Goal: Transaction & Acquisition: Download file/media

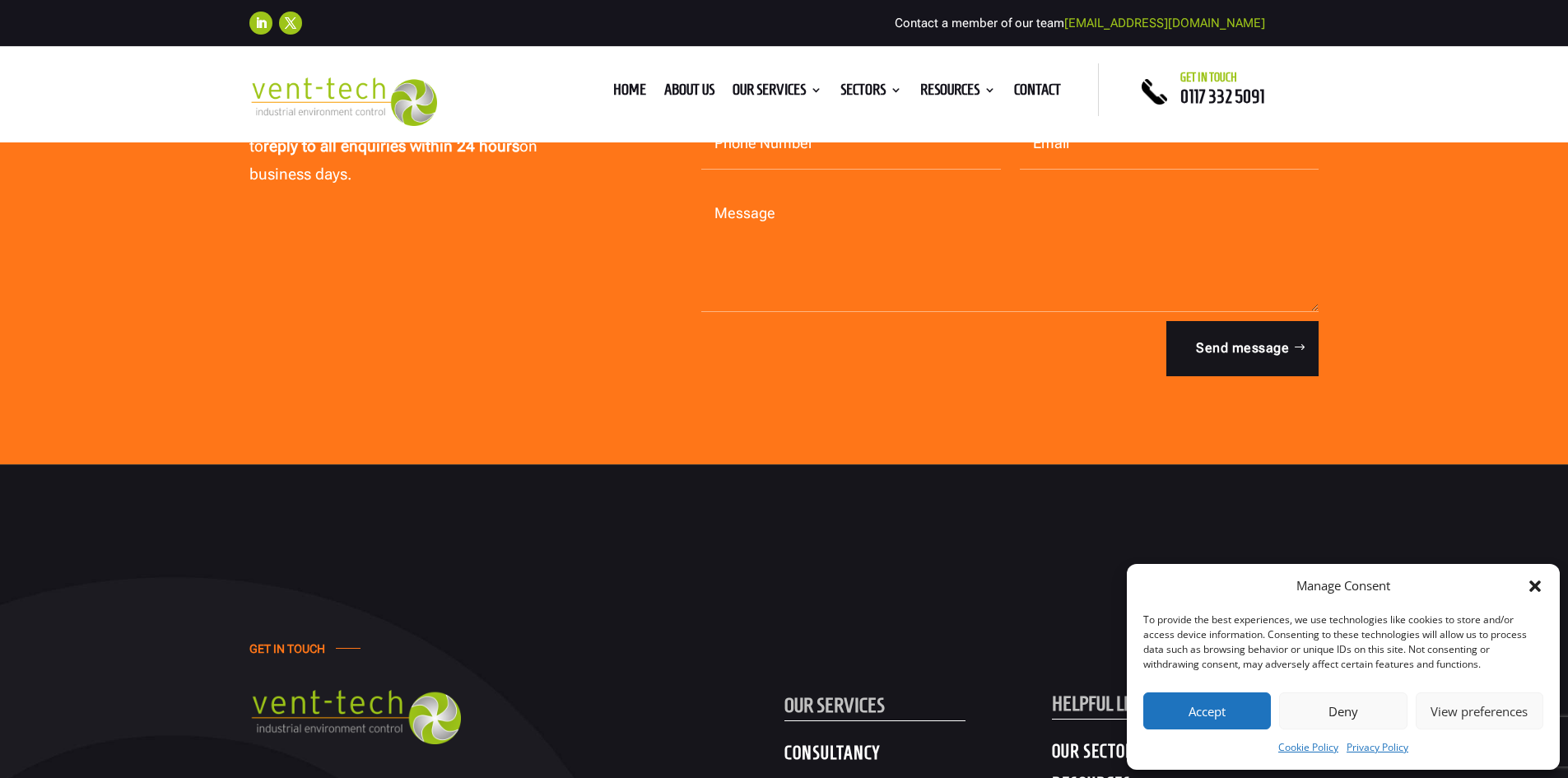
scroll to position [301, 0]
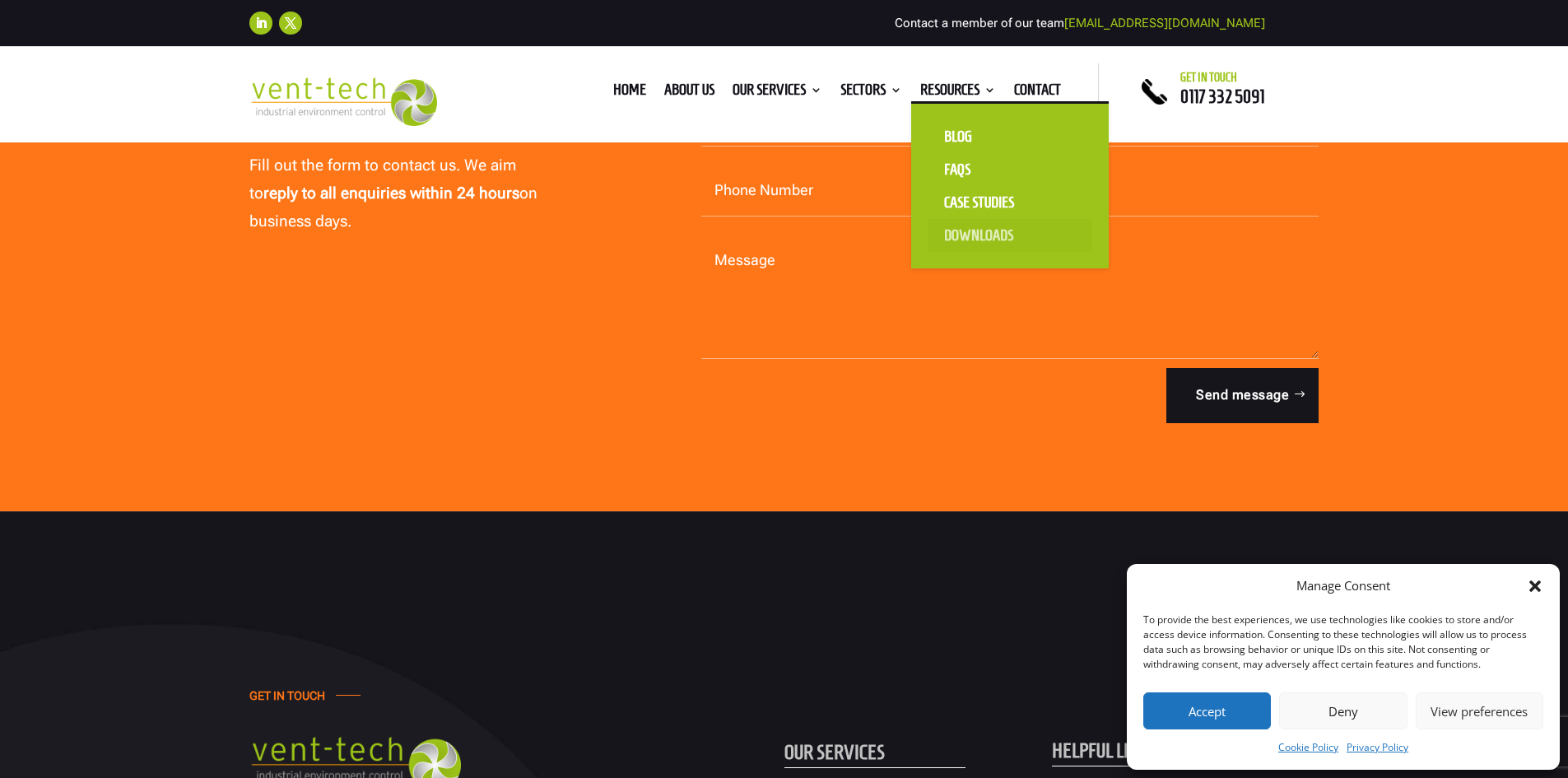
click at [962, 230] on link "Downloads" at bounding box center [1010, 235] width 165 height 33
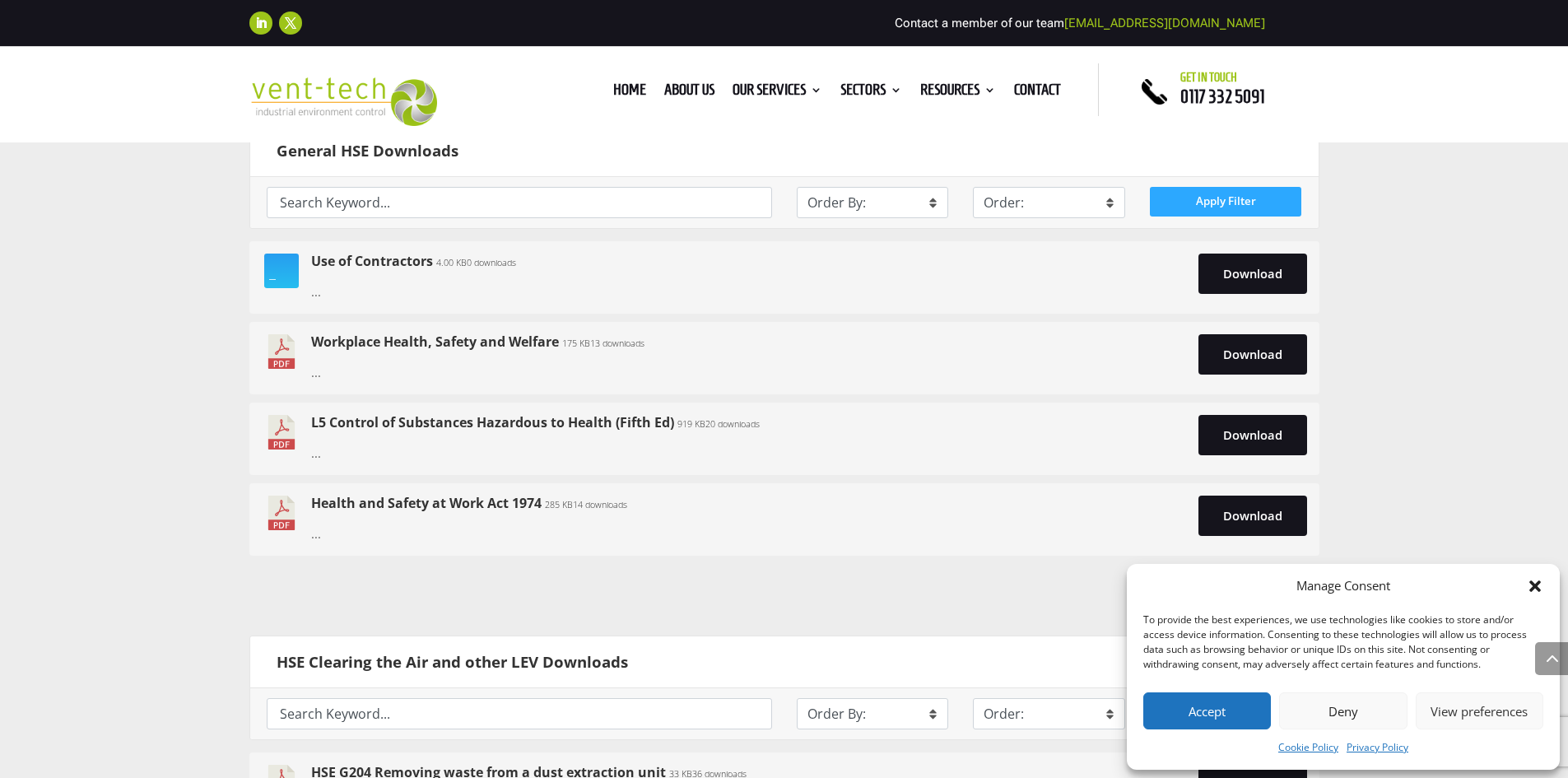
scroll to position [906, 0]
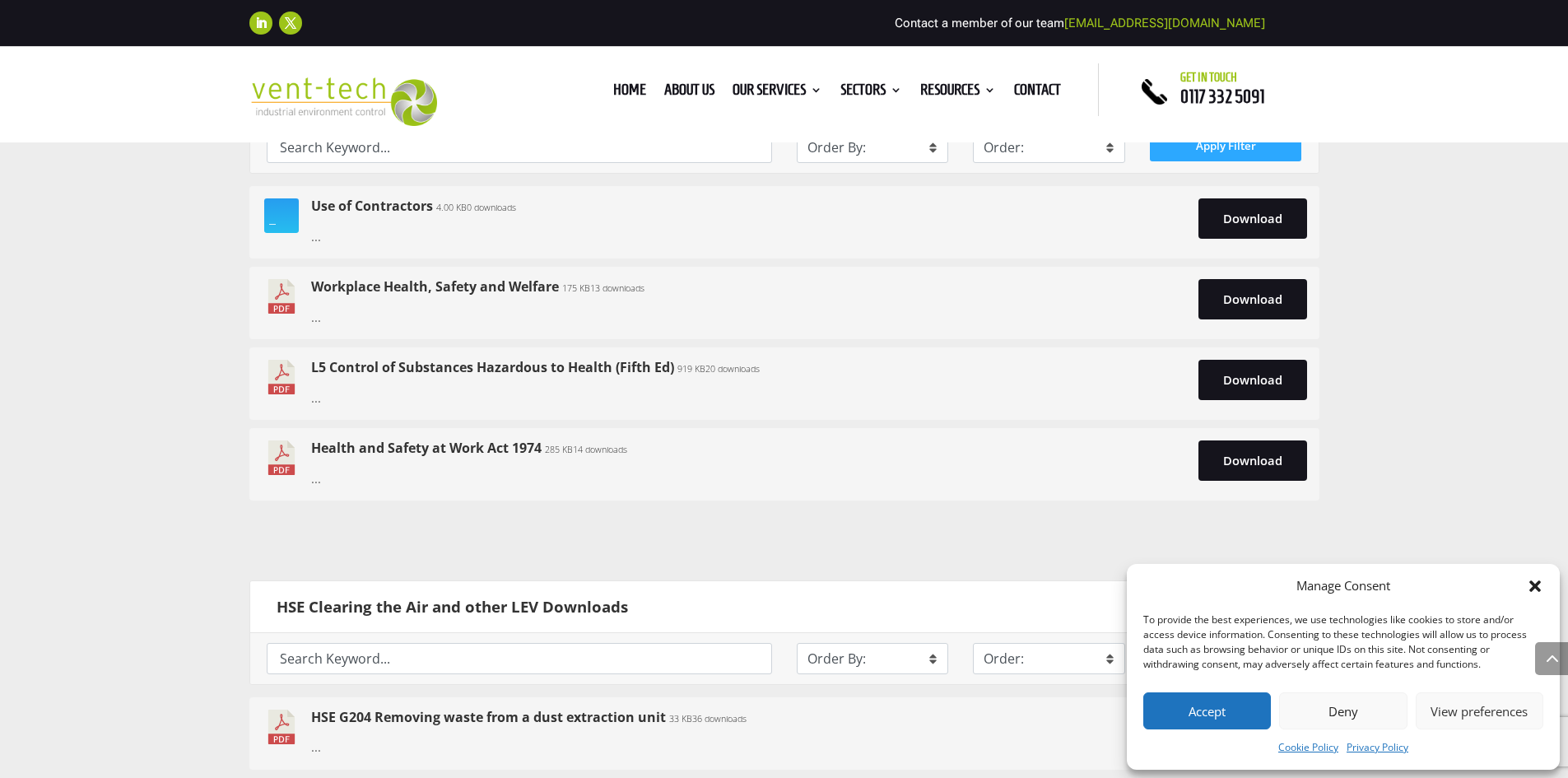
click at [285, 385] on img at bounding box center [282, 377] width 40 height 35
drag, startPoint x: 1257, startPoint y: 370, endPoint x: 1251, endPoint y: 376, distance: 8.5
click at [1256, 371] on link "Download" at bounding box center [1253, 380] width 109 height 40
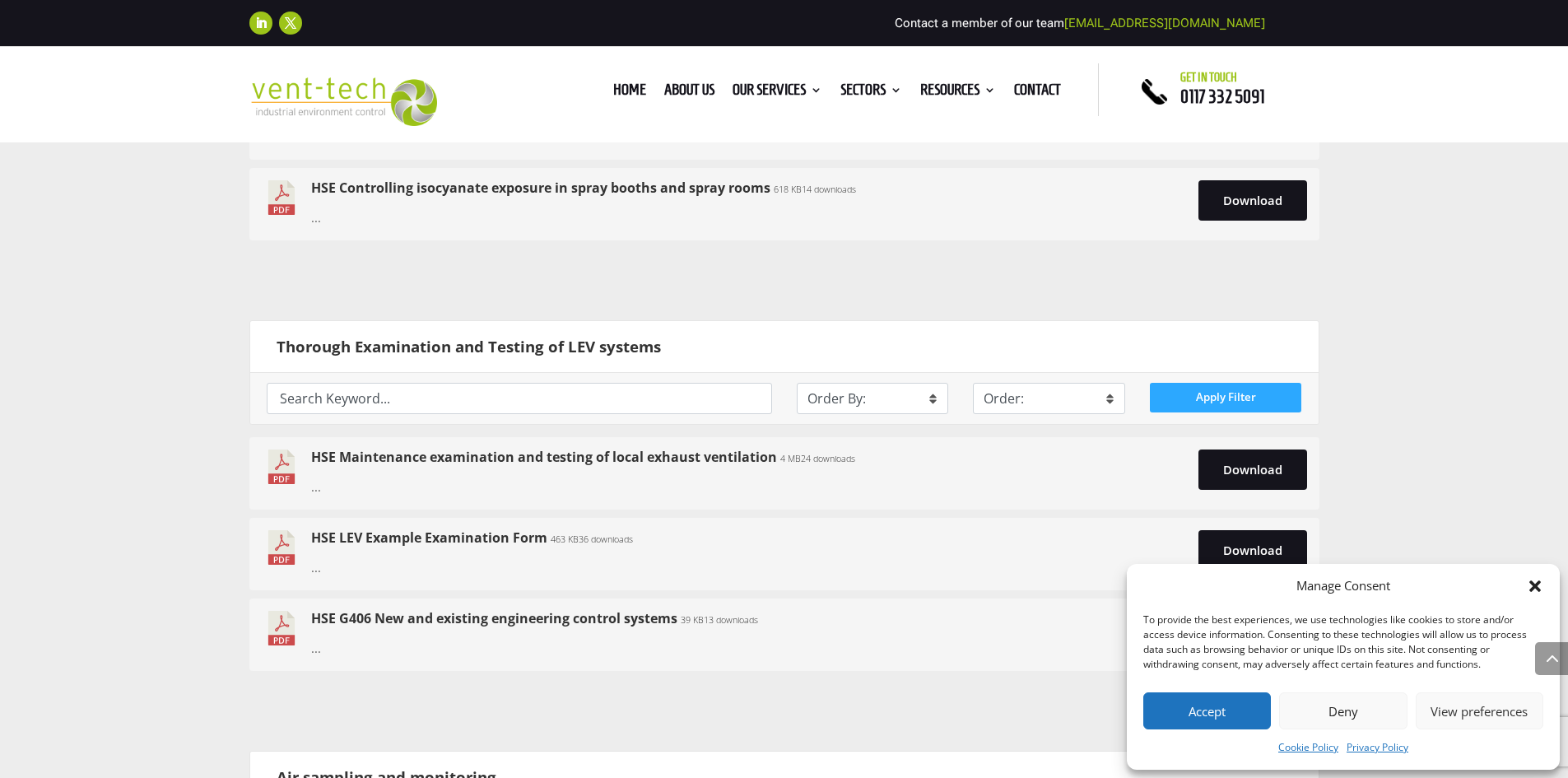
scroll to position [2141, 0]
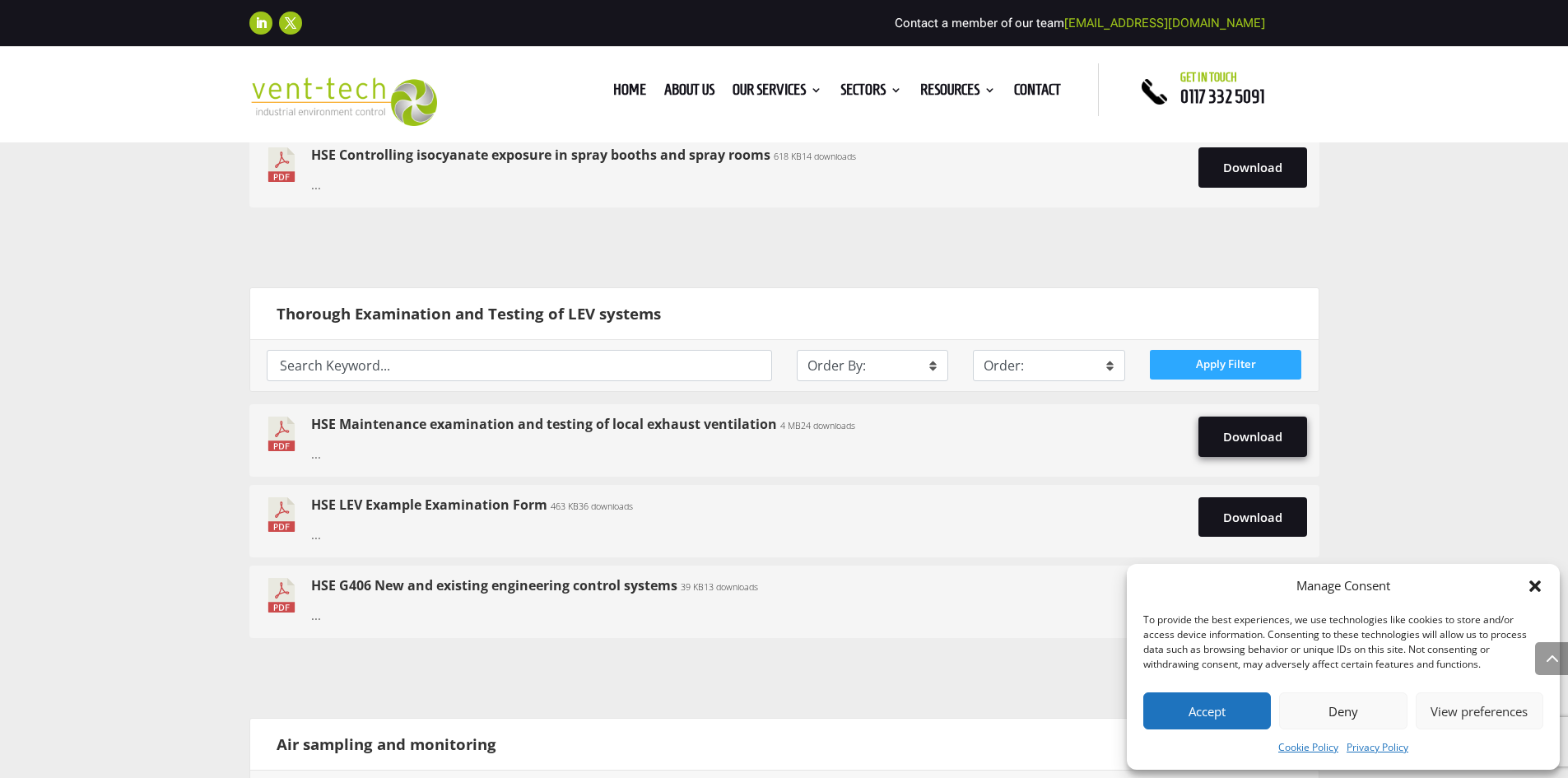
drag, startPoint x: 1249, startPoint y: 436, endPoint x: 1214, endPoint y: 457, distance: 40.8
click at [1249, 436] on link "Download" at bounding box center [1253, 436] width 109 height 40
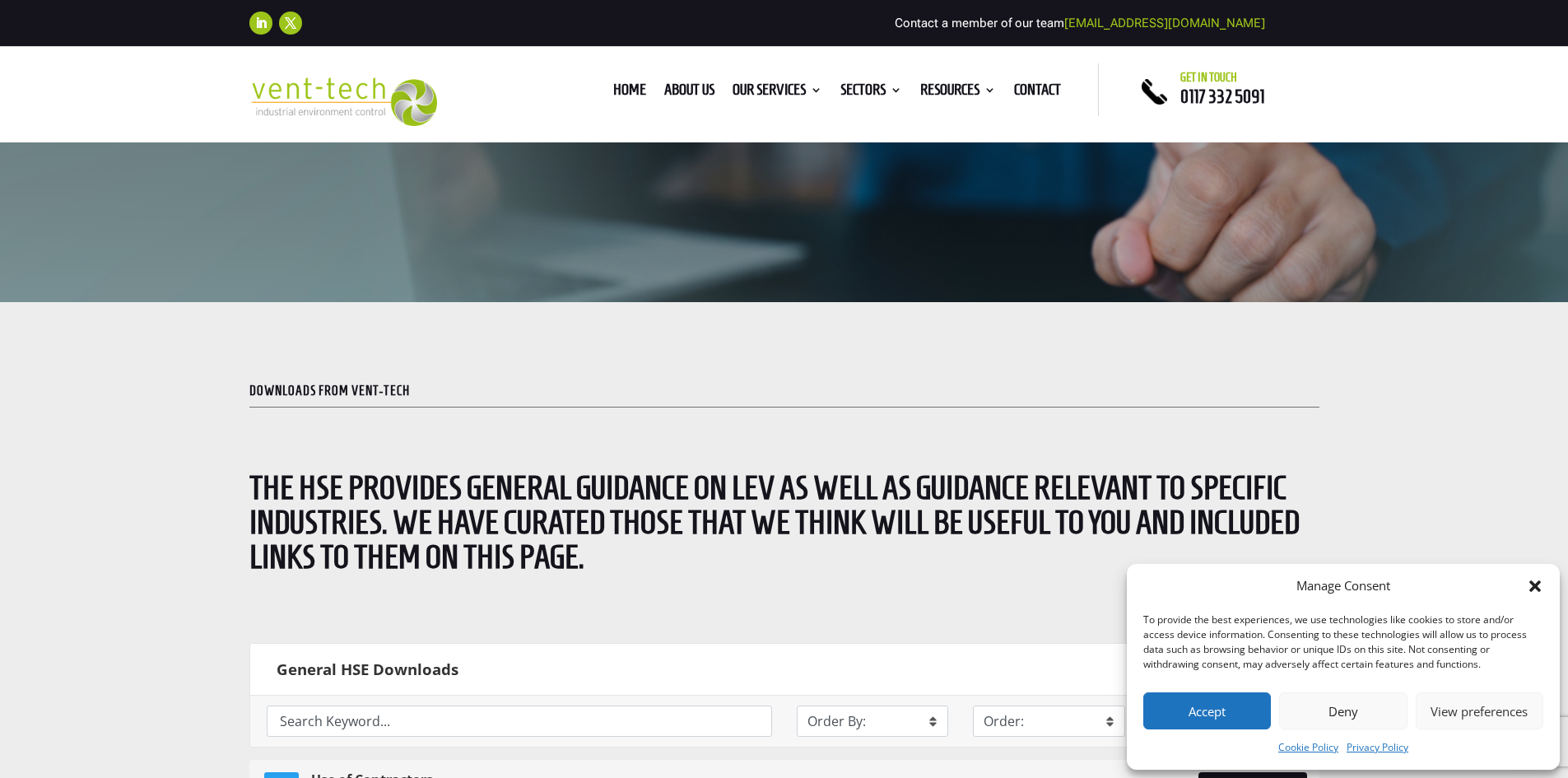
scroll to position [329, 0]
